Goal: Task Accomplishment & Management: Manage account settings

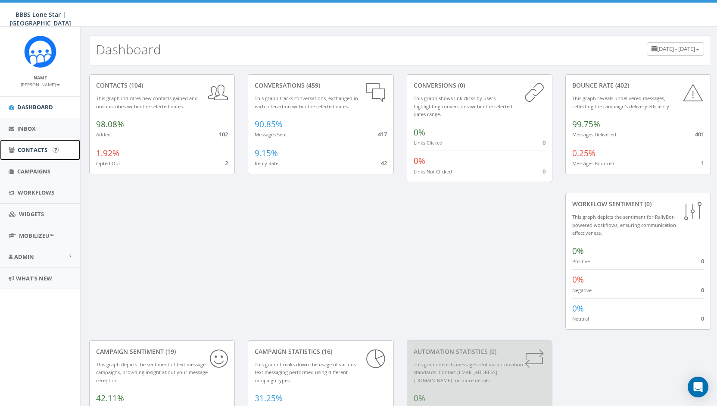
click at [27, 146] on span "Contacts" at bounding box center [33, 150] width 30 height 8
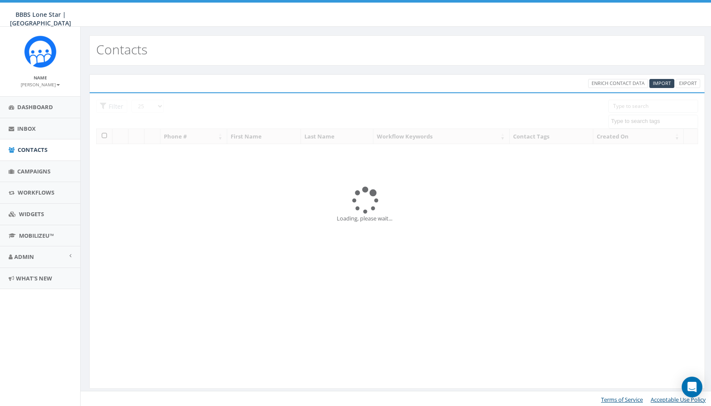
select select
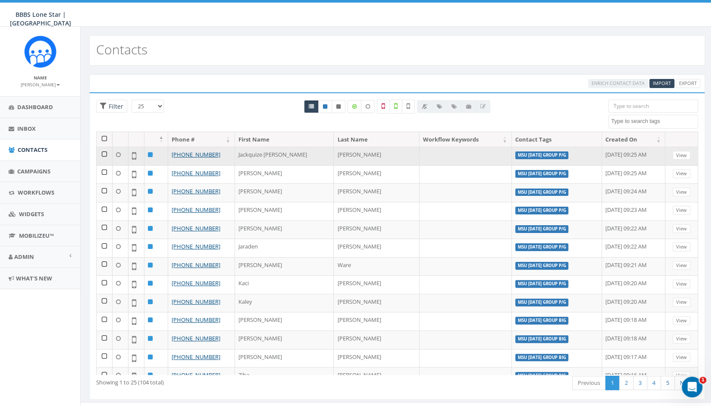
click at [104, 153] on td at bounding box center [105, 156] width 16 height 19
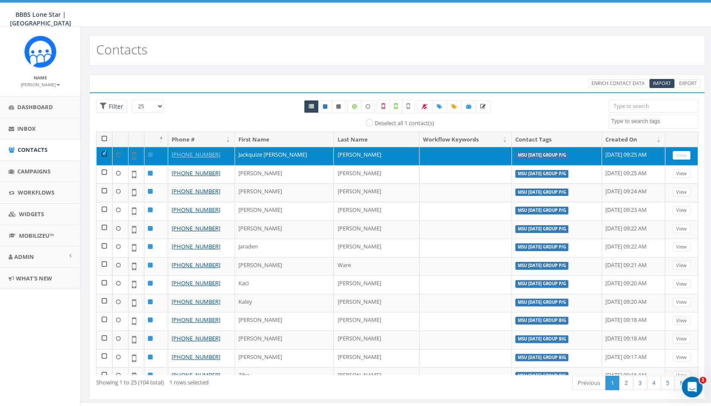
click at [103, 151] on td at bounding box center [105, 156] width 16 height 19
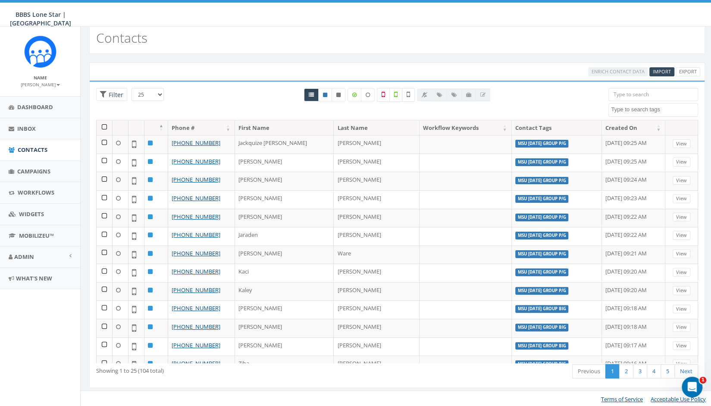
click at [334, 125] on th "Last Name" at bounding box center [376, 127] width 85 height 15
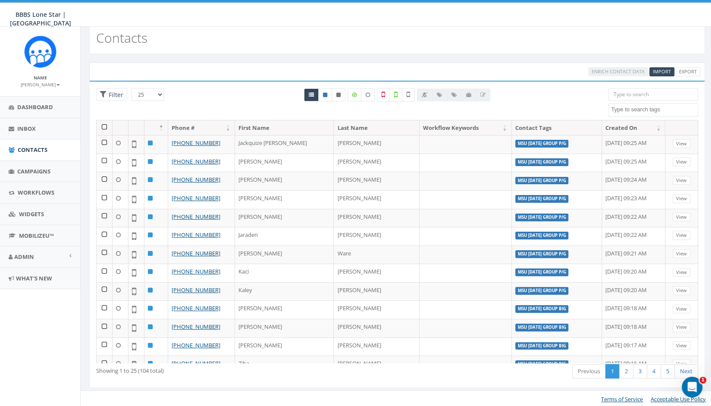
click at [334, 125] on th "Last Name" at bounding box center [376, 127] width 85 height 15
click at [159, 122] on th at bounding box center [156, 127] width 24 height 15
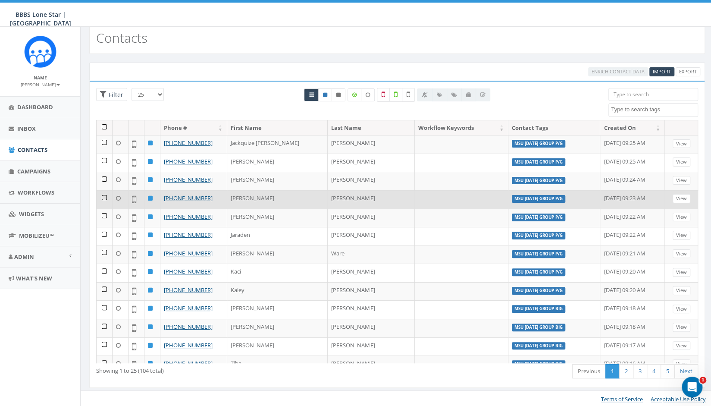
click at [104, 195] on td at bounding box center [105, 199] width 16 height 19
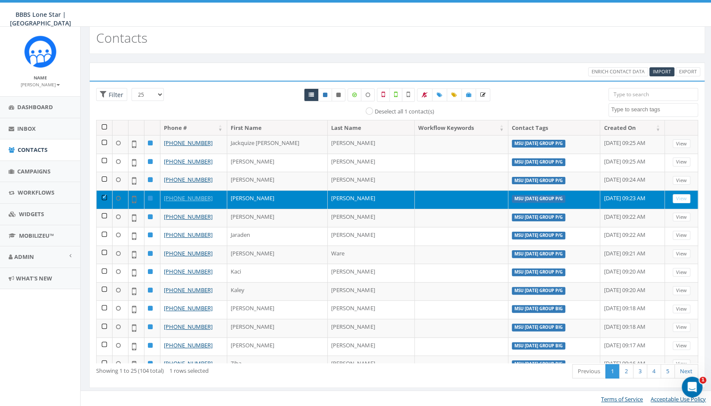
click at [105, 194] on td at bounding box center [105, 199] width 16 height 19
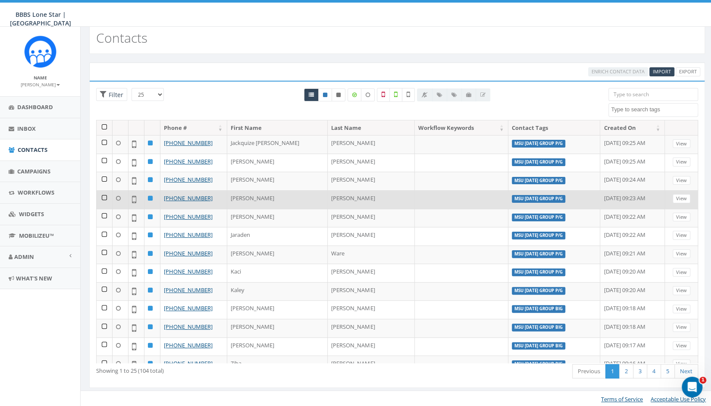
click at [104, 196] on td at bounding box center [105, 199] width 16 height 19
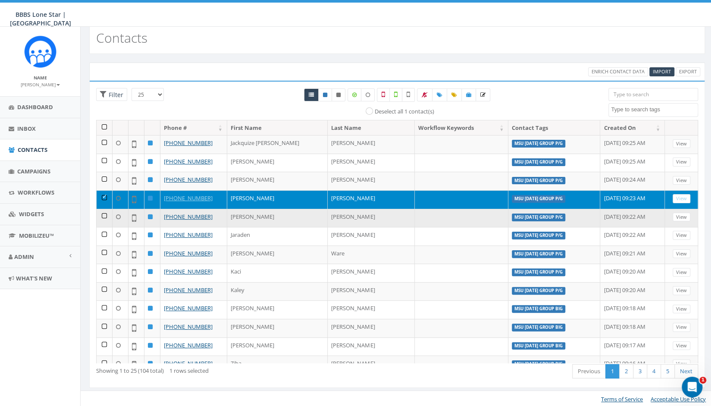
click at [104, 214] on td at bounding box center [105, 218] width 16 height 19
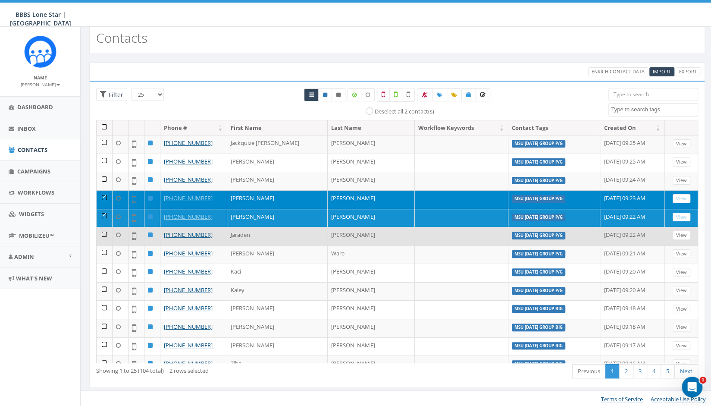
click at [103, 232] on td at bounding box center [105, 236] width 16 height 19
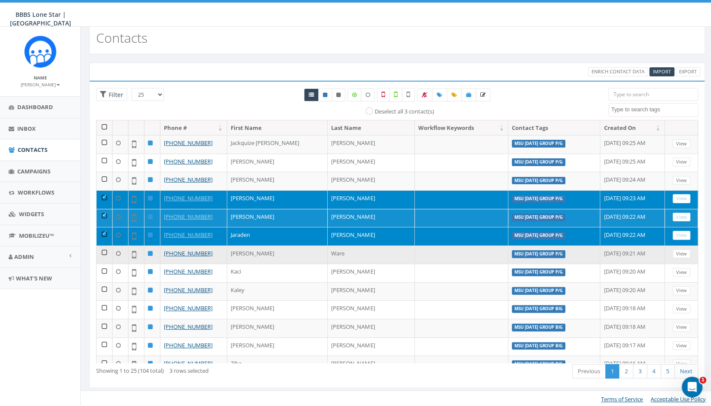
click at [103, 249] on td at bounding box center [105, 254] width 16 height 19
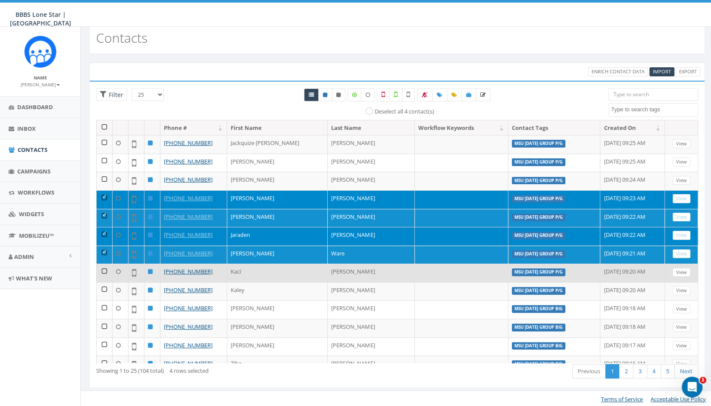
click at [102, 269] on td at bounding box center [105, 272] width 16 height 19
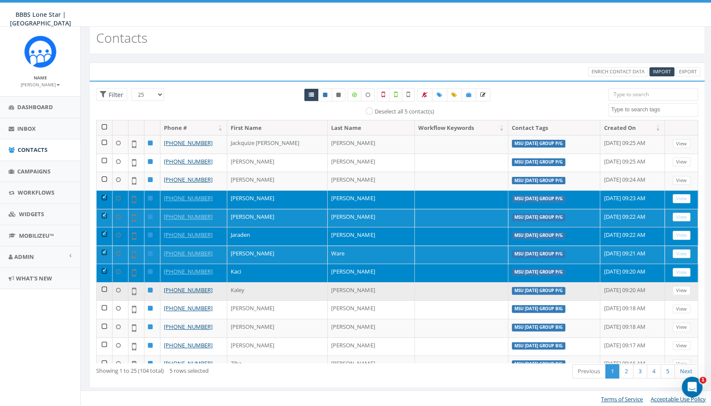
click at [102, 285] on td at bounding box center [105, 291] width 16 height 19
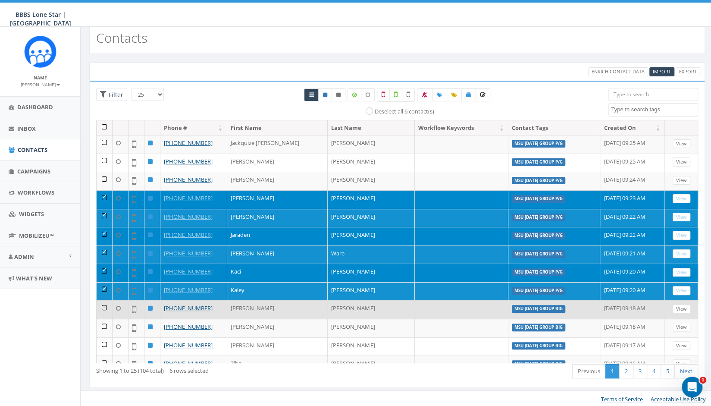
click at [103, 305] on td at bounding box center [105, 309] width 16 height 19
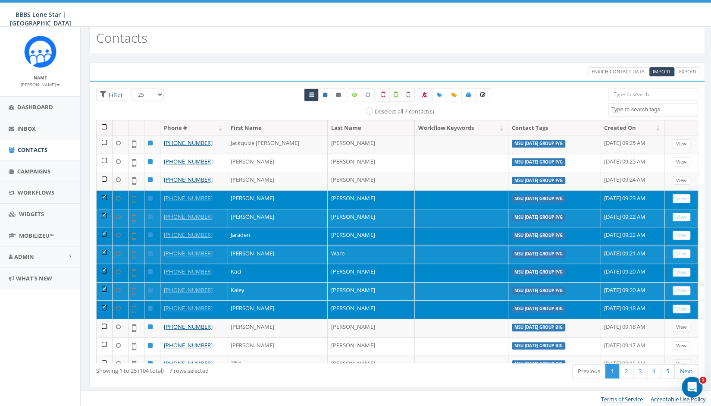
click at [105, 301] on td at bounding box center [105, 309] width 16 height 19
